Goal: Task Accomplishment & Management: Complete application form

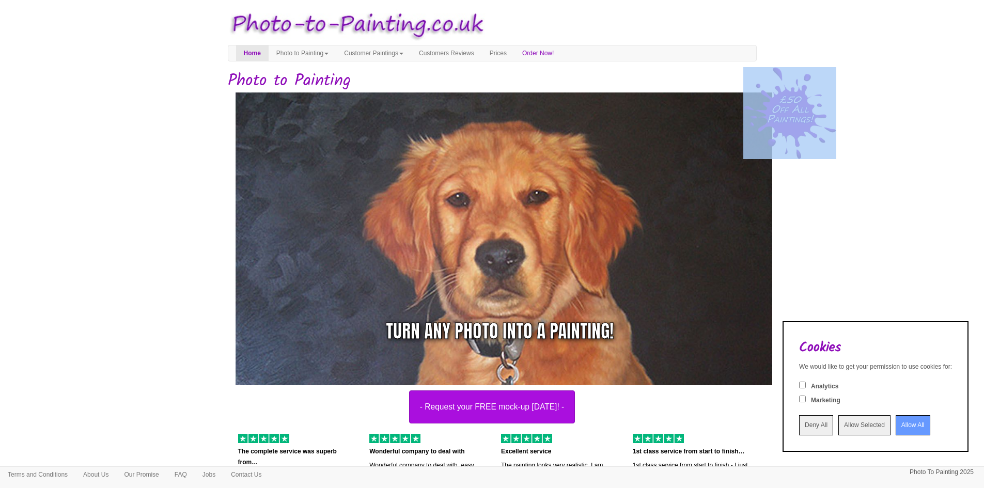
click at [901, 421] on input "Allow All" at bounding box center [913, 425] width 35 height 20
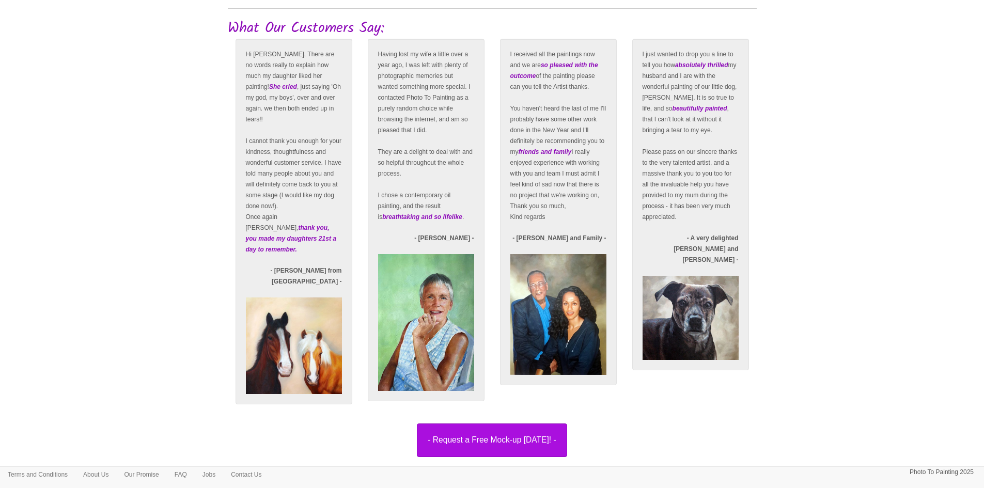
scroll to position [1726, 0]
click at [523, 426] on button "- Request a Free Mock-up [DATE]! -" at bounding box center [492, 440] width 150 height 33
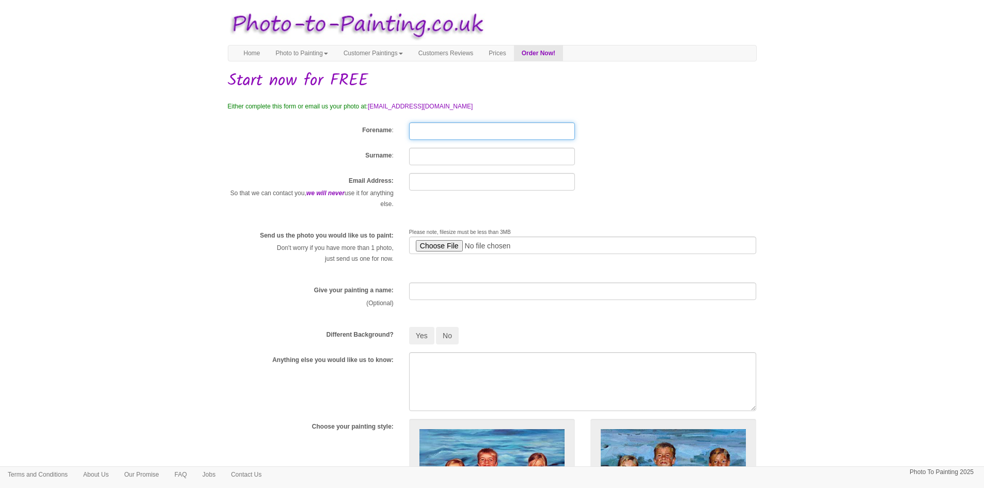
click at [427, 135] on input "Forename" at bounding box center [492, 131] width 166 height 18
type input "C:\fakepath\IMG_7786.jpg"
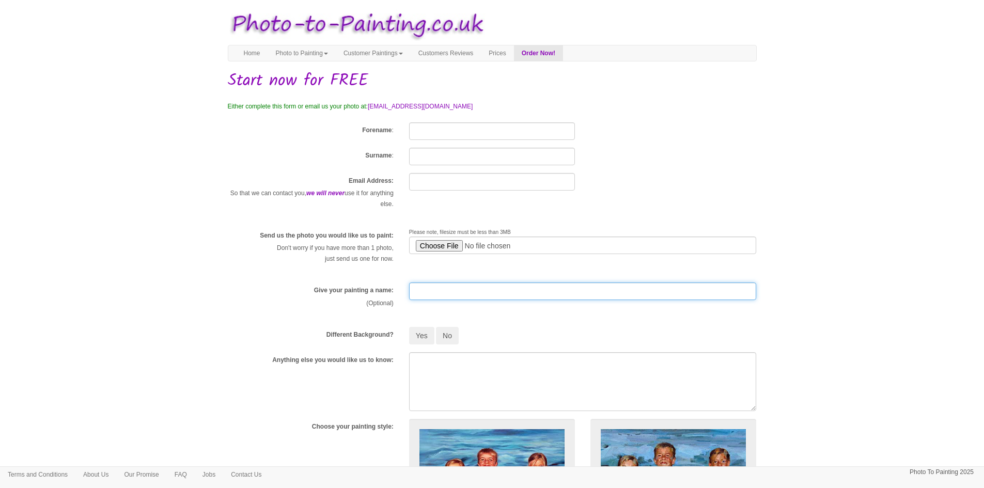
click at [412, 292] on input "text" at bounding box center [583, 292] width 348 height 18
type input "E"
type input "Mr & Mrs Robb"
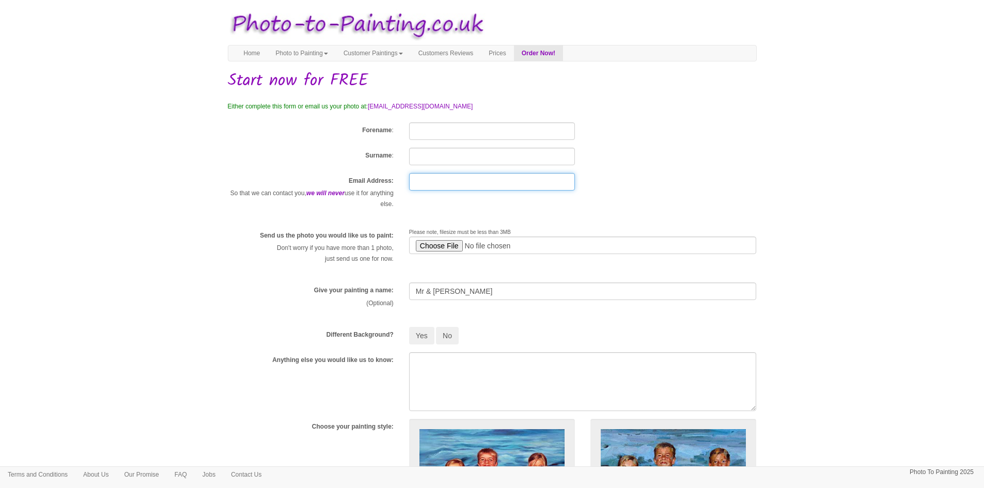
click at [416, 183] on input "text" at bounding box center [492, 182] width 166 height 18
type input "chrissarobb@gmail.com"
click at [421, 132] on input "Forename" at bounding box center [492, 131] width 166 height 18
type input "Chris"
type input "Robb"
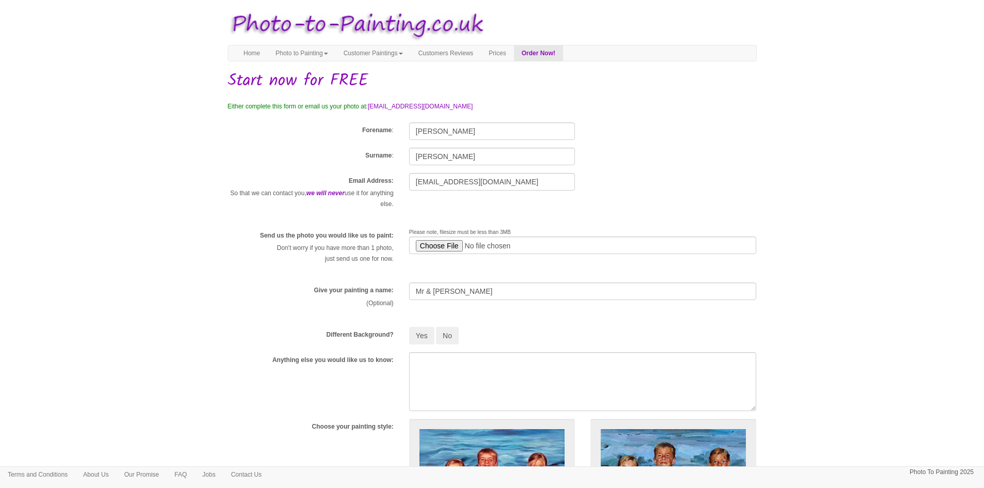
click at [587, 212] on div "Email Address: So that we can contact you, we will never use it for anything el…" at bounding box center [492, 196] width 545 height 47
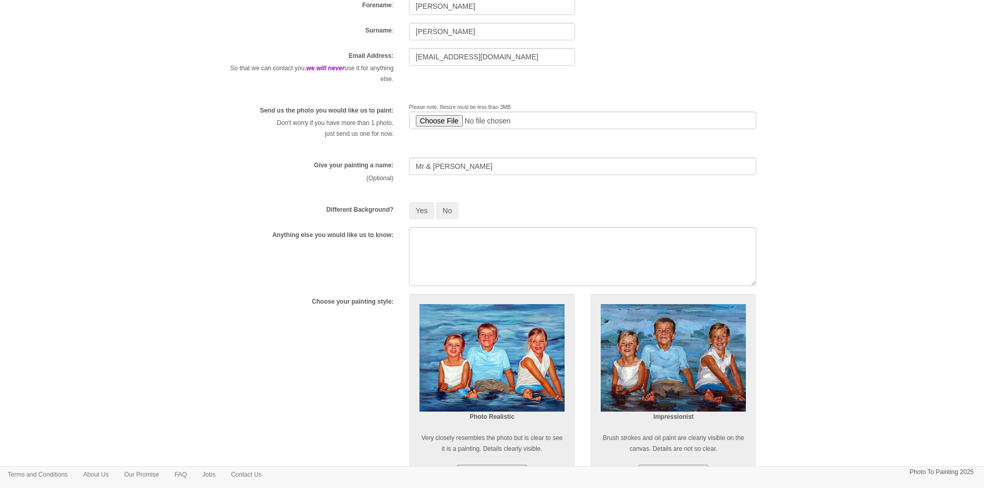
scroll to position [126, 0]
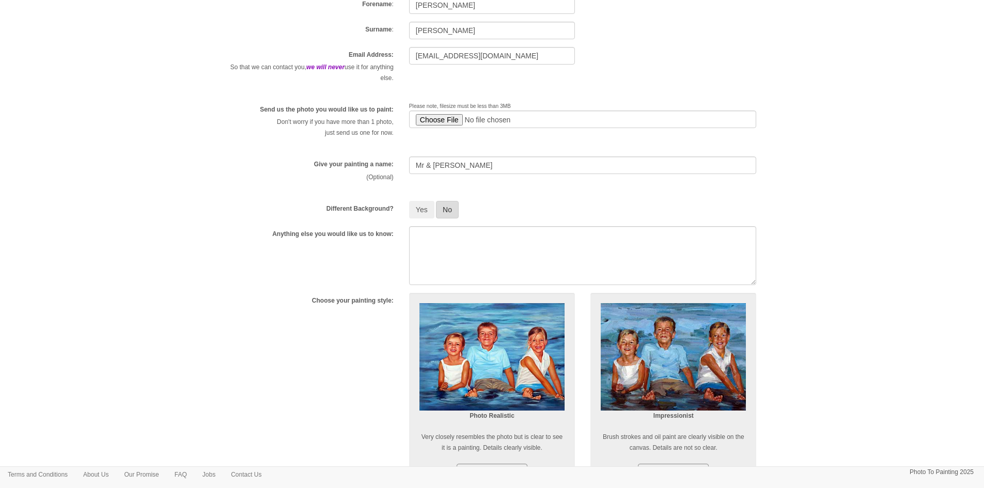
click at [454, 206] on button "No" at bounding box center [447, 210] width 23 height 18
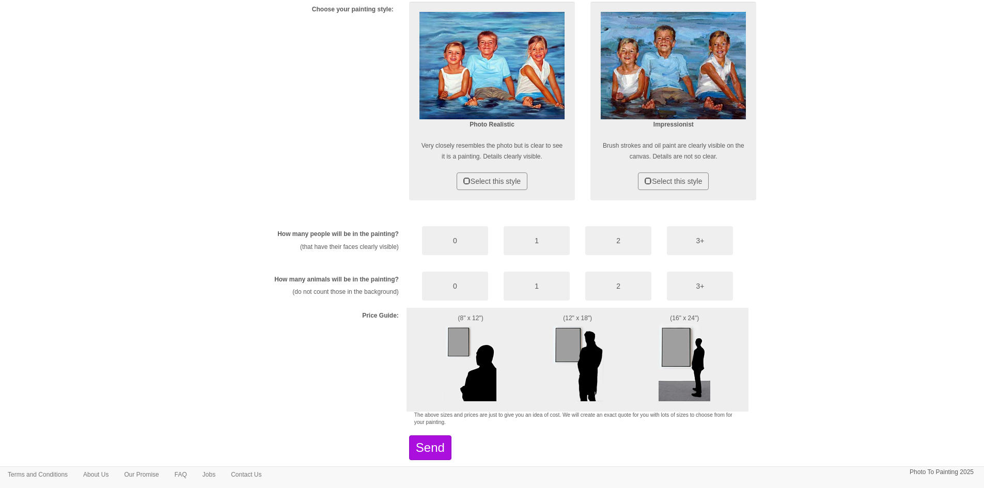
scroll to position [418, 0]
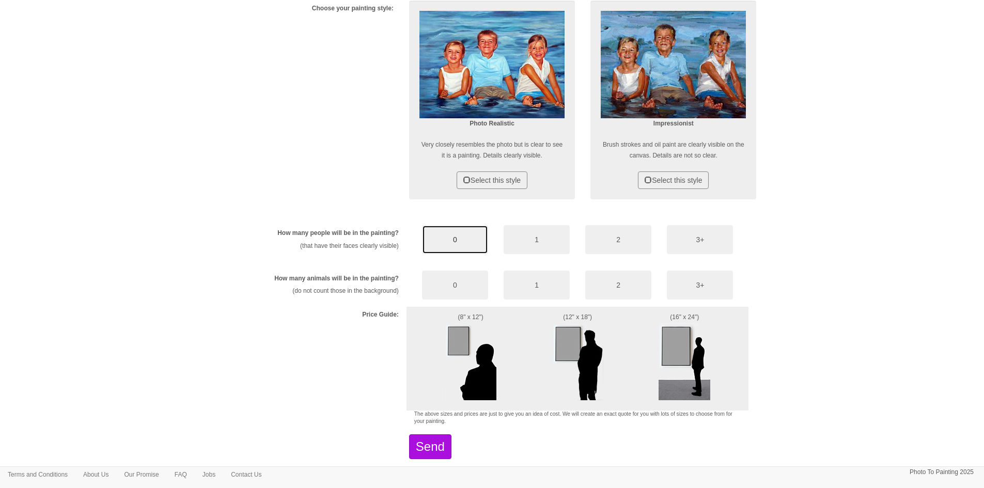
click at [438, 240] on button "0" at bounding box center [455, 239] width 66 height 29
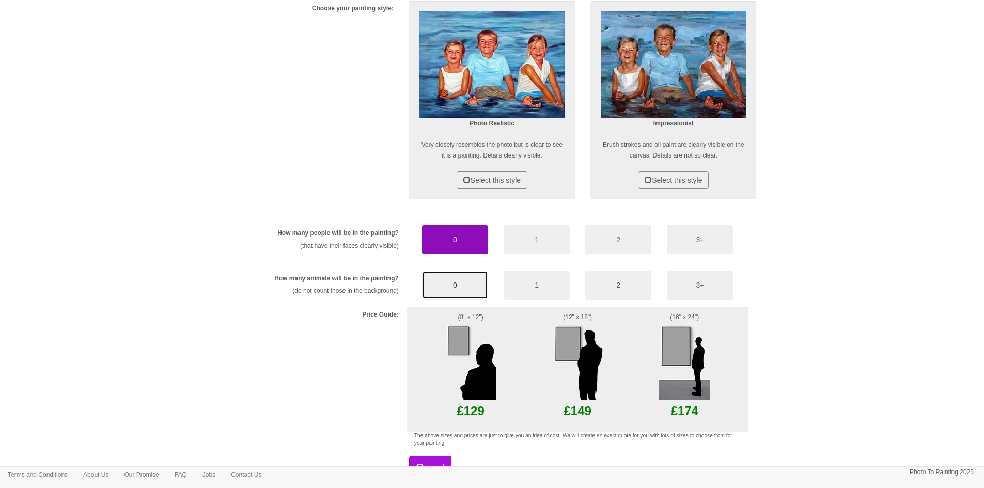
click at [440, 277] on button "0" at bounding box center [455, 285] width 66 height 29
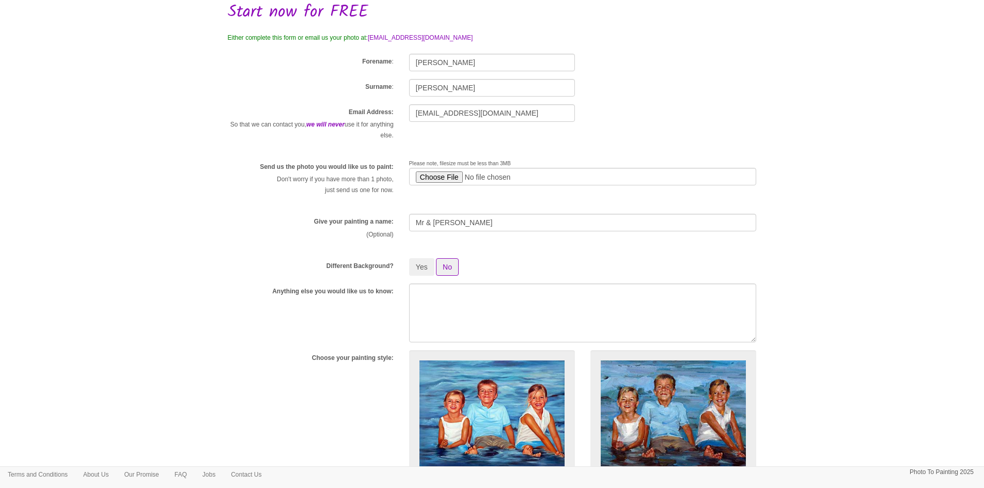
scroll to position [73, 0]
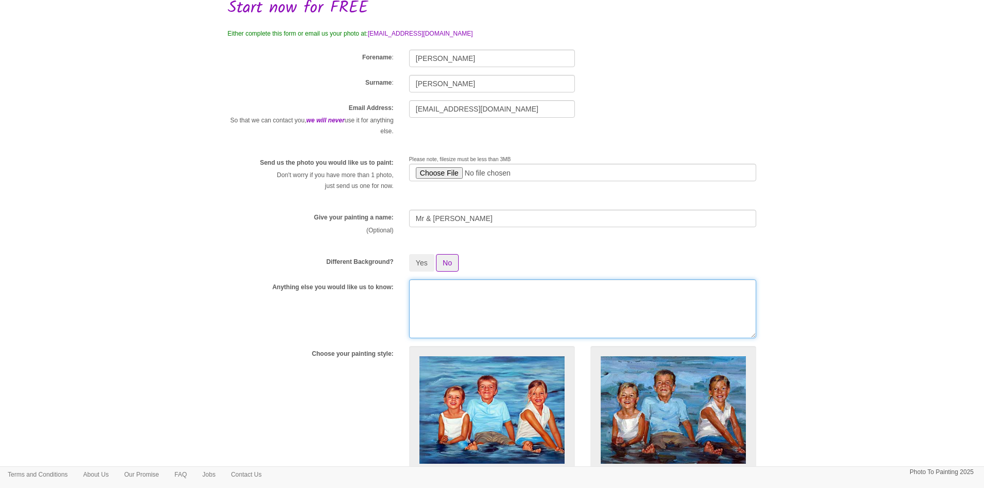
click at [418, 291] on textarea at bounding box center [583, 309] width 348 height 59
click at [632, 300] on textarea "Per the photo there are no faces however there are a number of people. Due to t…" at bounding box center [583, 309] width 348 height 59
click at [414, 289] on textarea "Per the photo there are no faces however there are a number of people. Due to t…" at bounding box center [583, 309] width 348 height 59
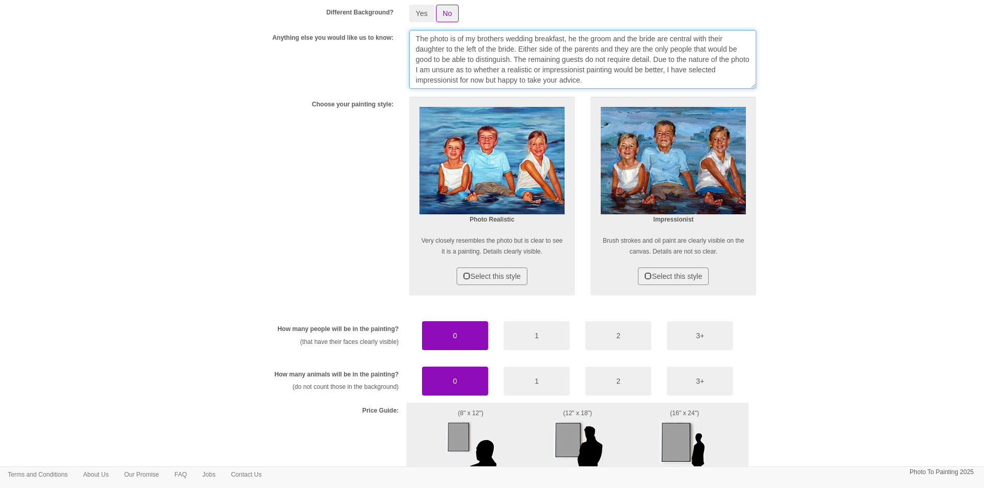
scroll to position [323, 0]
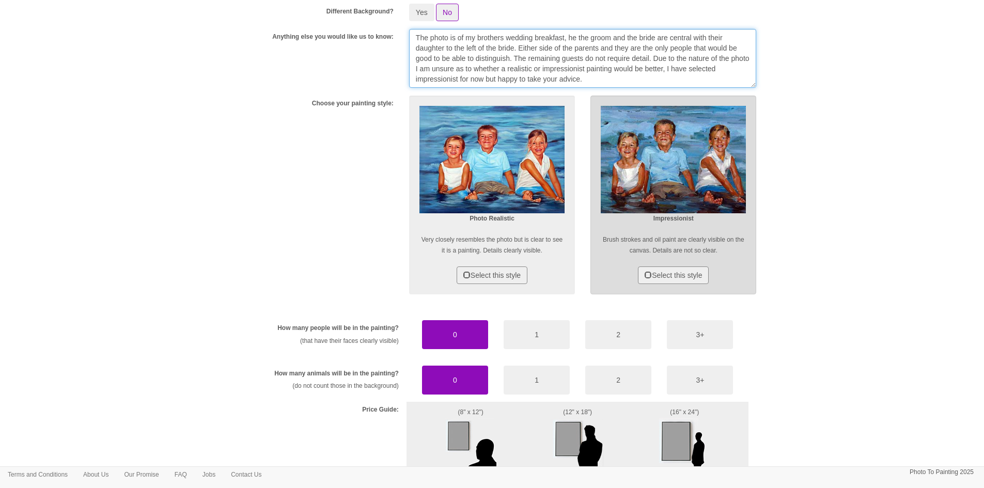
type textarea "The photo is of my brothers wedding breakfast, he the groom and the bride are c…"
click at [645, 265] on div "Impressionist Brush strokes and oil paint are clearly visible on the canvas. De…" at bounding box center [674, 195] width 166 height 199
click at [645, 274] on span at bounding box center [648, 274] width 7 height 7
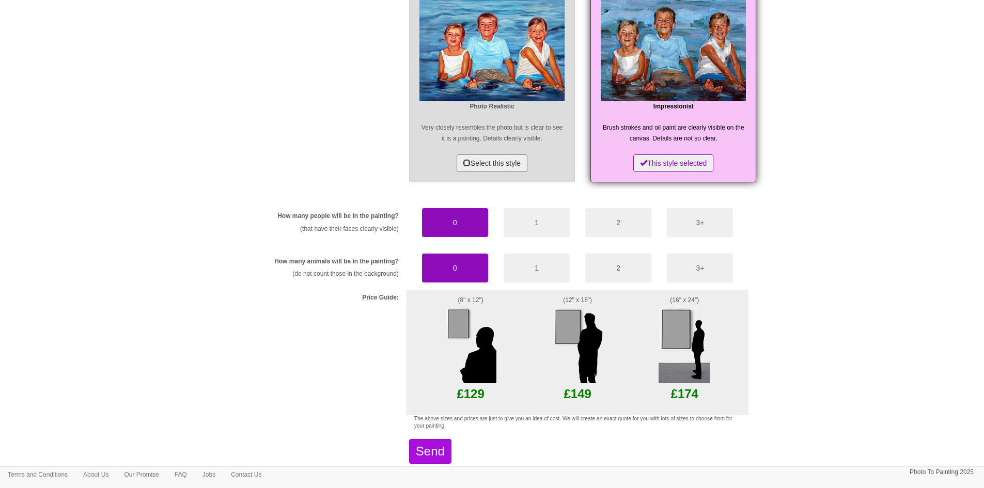
scroll to position [437, 0]
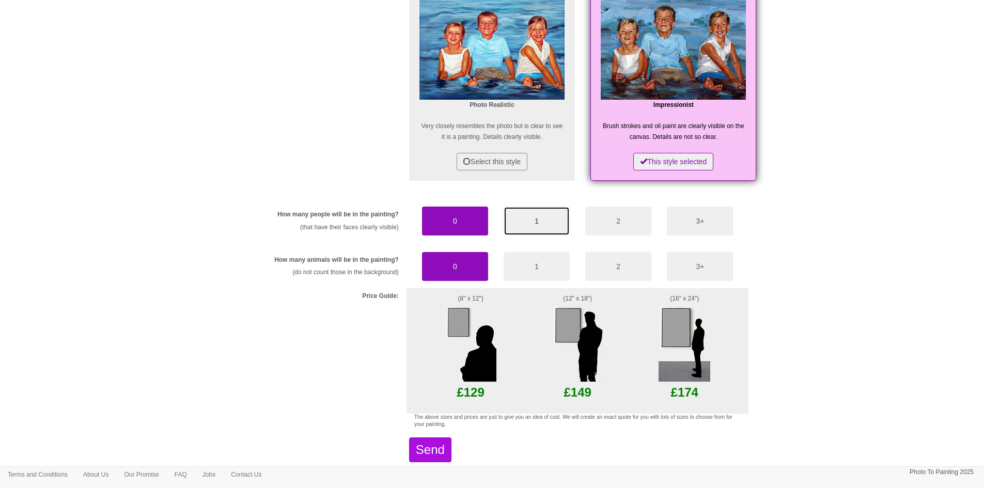
click at [529, 221] on button "1" at bounding box center [537, 221] width 66 height 29
click at [457, 215] on button "0" at bounding box center [455, 221] width 66 height 29
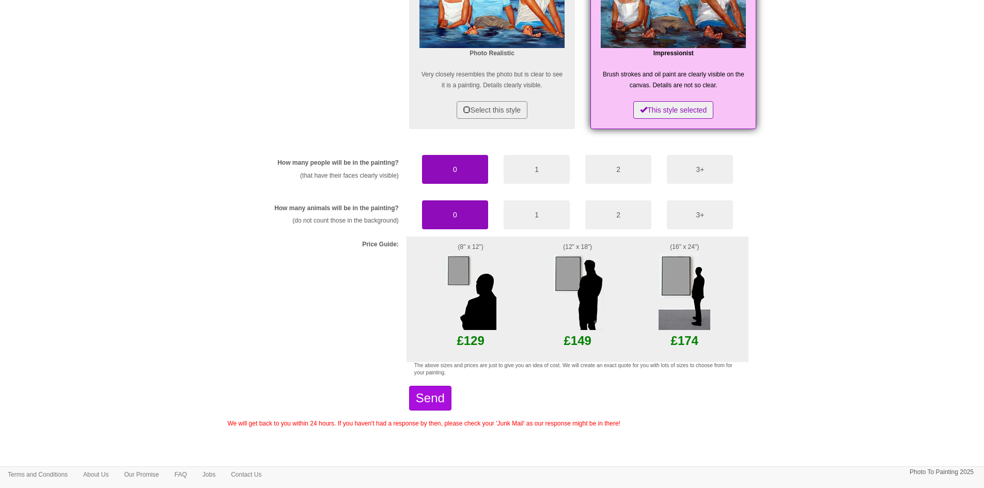
click at [552, 262] on img at bounding box center [578, 291] width 52 height 77
click at [572, 271] on img at bounding box center [578, 291] width 52 height 77
click at [427, 398] on button "Send" at bounding box center [430, 398] width 42 height 25
